Goal: Transaction & Acquisition: Purchase product/service

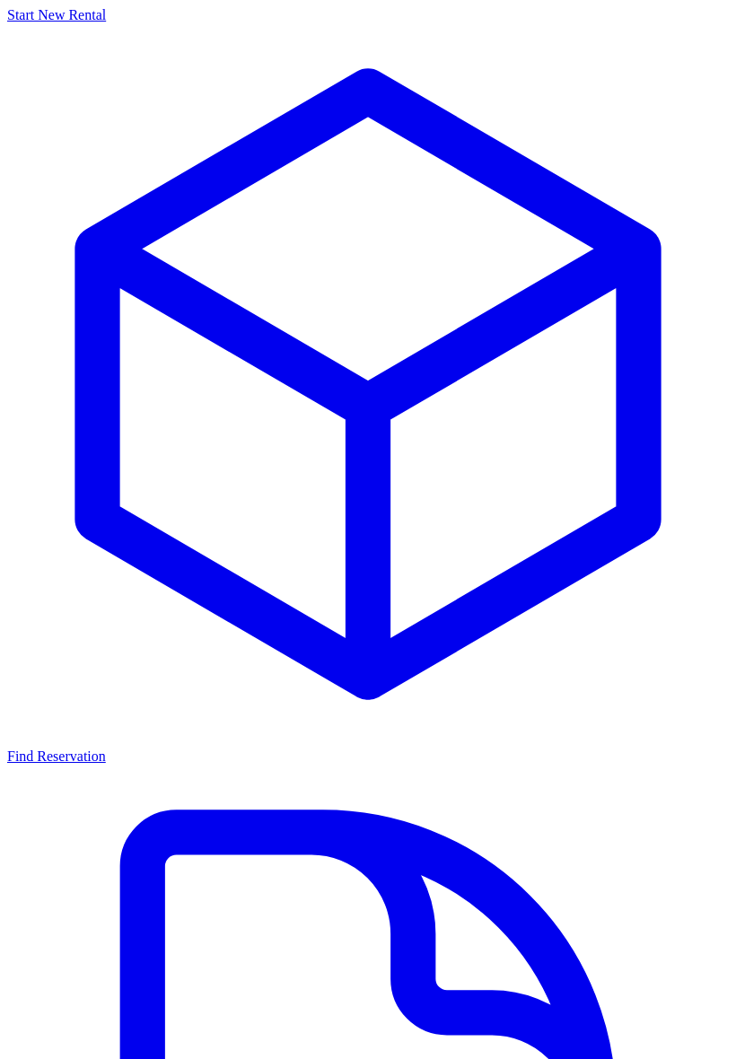
click at [469, 204] on link "Start New Rental" at bounding box center [367, 377] width 721 height 740
